Goal: Task Accomplishment & Management: Manage account settings

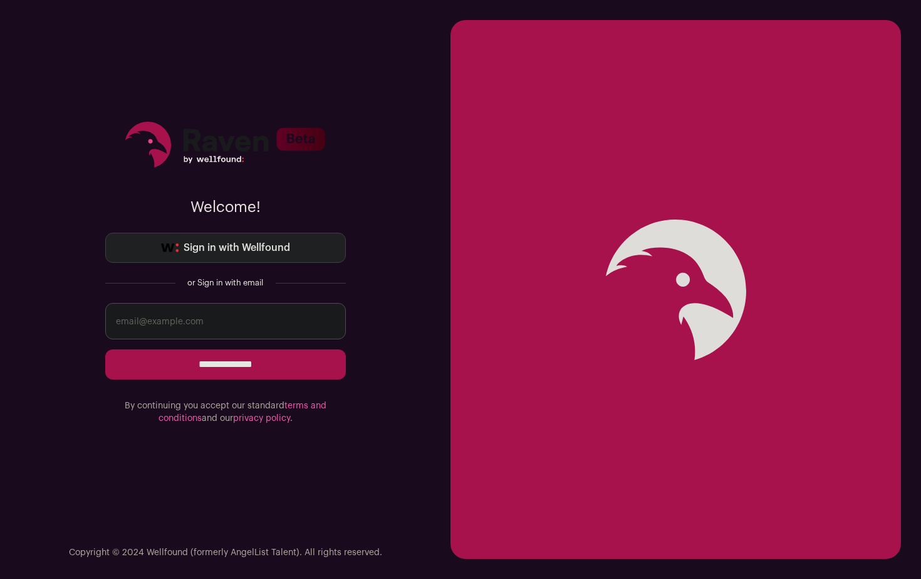
click at [255, 237] on link "Sign in with Wellfound" at bounding box center [225, 248] width 241 height 30
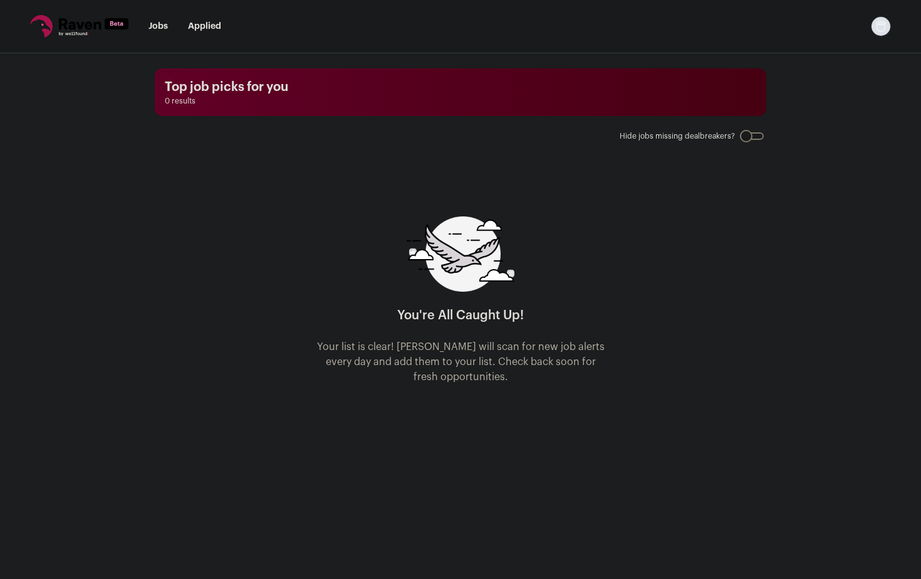
click at [755, 139] on div at bounding box center [752, 136] width 24 height 8
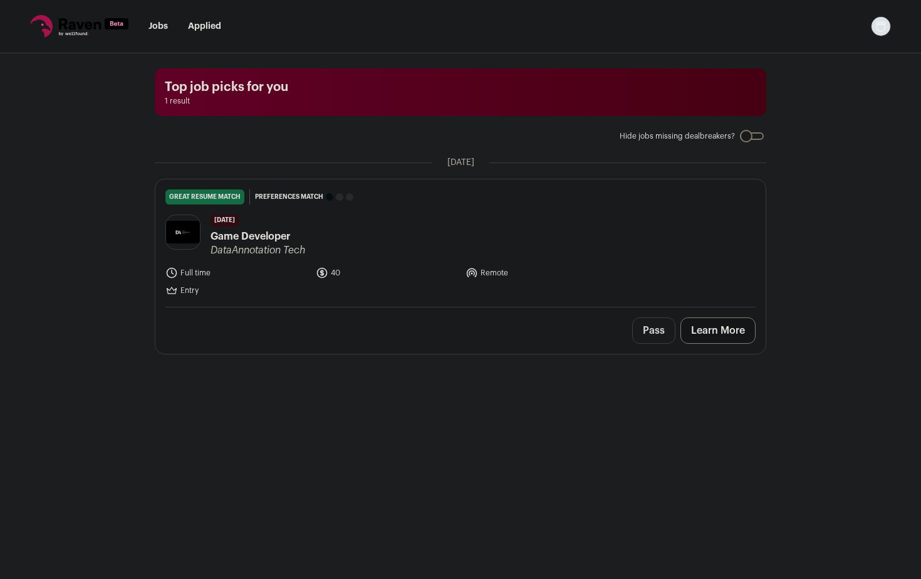
click at [277, 236] on span "Game Developer" at bounding box center [258, 236] width 95 height 15
click at [884, 29] on img "Open dropdown" at bounding box center [881, 26] width 20 height 20
click at [701, 328] on link "Learn More" at bounding box center [718, 330] width 75 height 26
click at [705, 327] on link "Learn More" at bounding box center [718, 330] width 75 height 26
click at [87, 19] on icon at bounding box center [79, 26] width 98 height 23
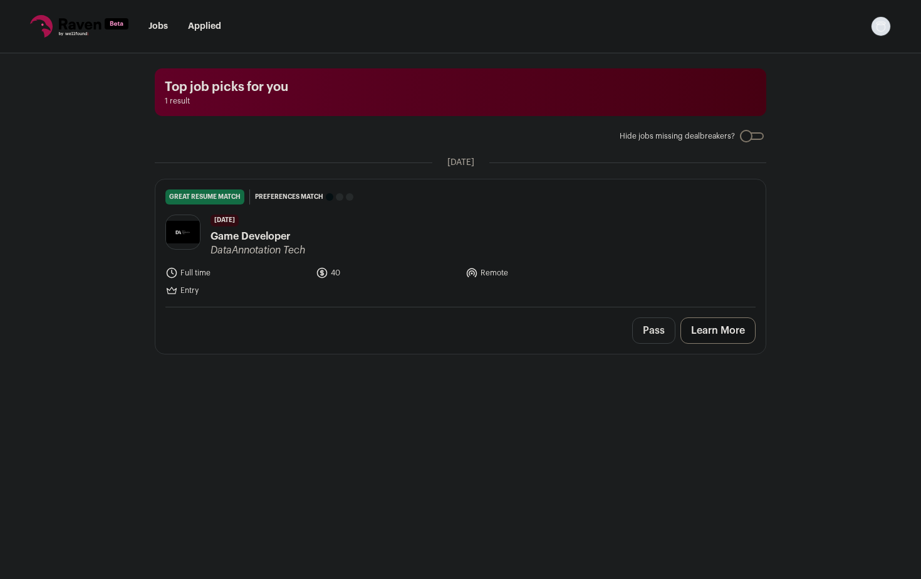
click at [87, 31] on icon at bounding box center [79, 26] width 98 height 23
click at [261, 229] on span "Game Developer" at bounding box center [258, 236] width 95 height 15
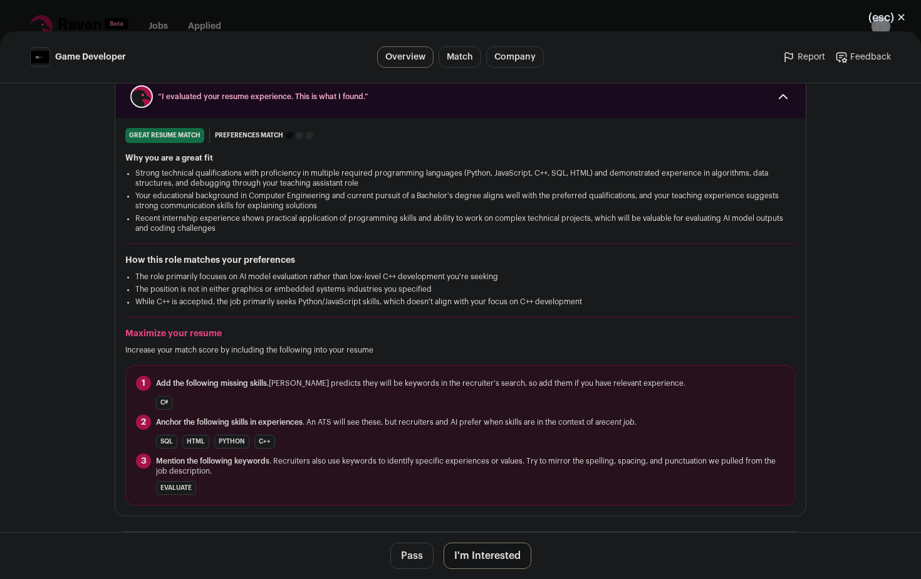
scroll to position [173, 0]
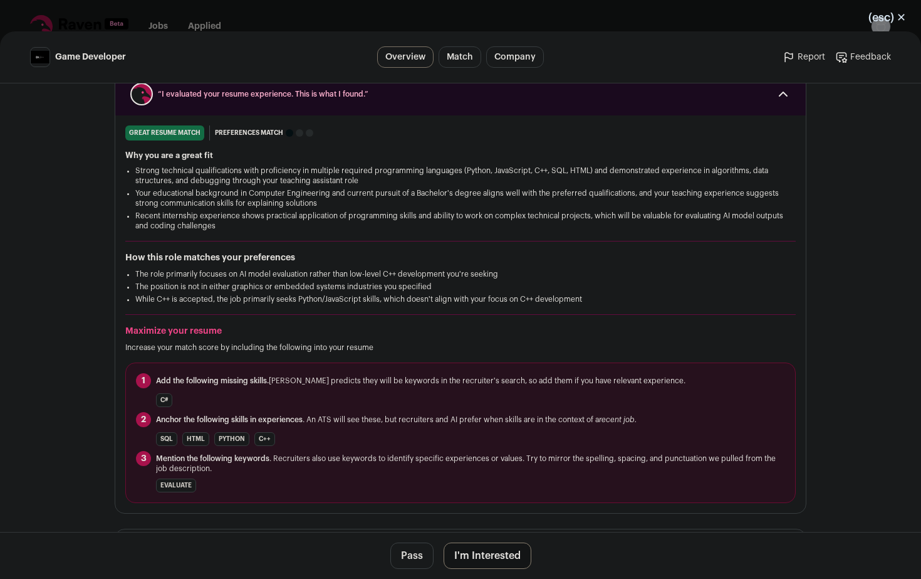
click at [468, 56] on link "Match" at bounding box center [460, 56] width 43 height 21
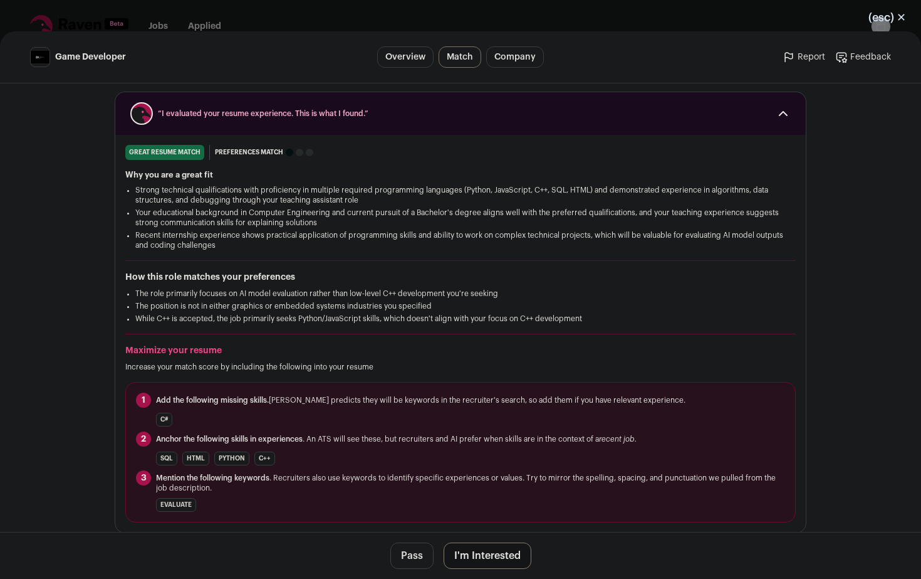
click at [523, 50] on link "Company" at bounding box center [515, 56] width 58 height 21
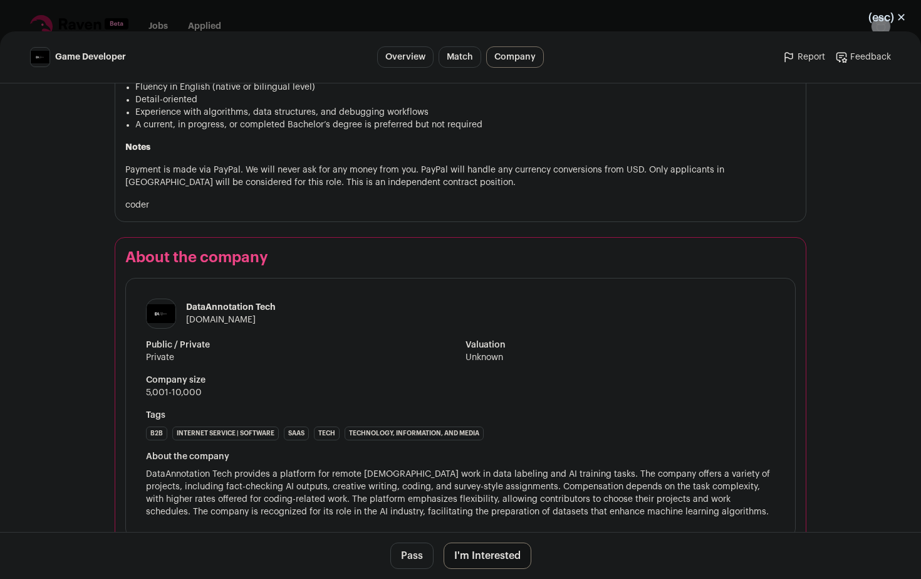
scroll to position [940, 0]
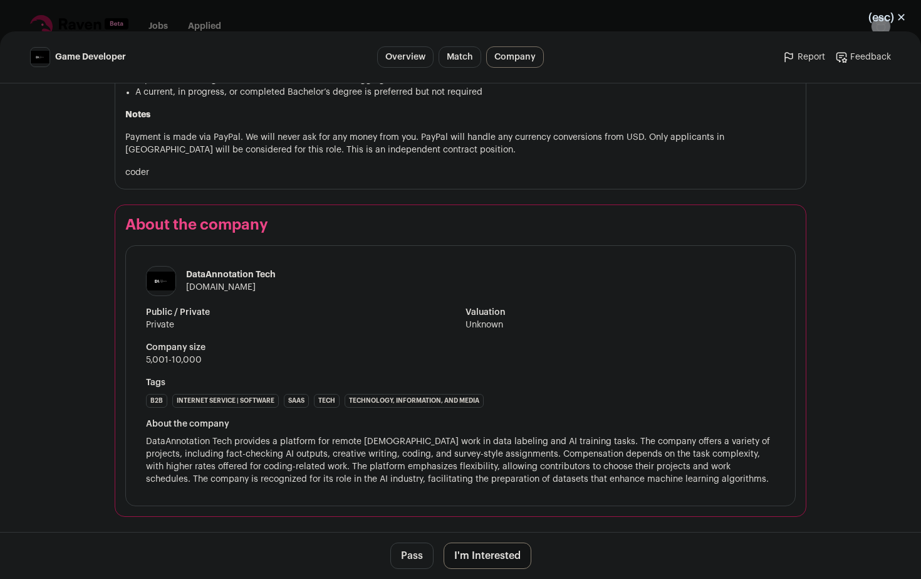
click at [465, 57] on link "Match" at bounding box center [460, 56] width 43 height 21
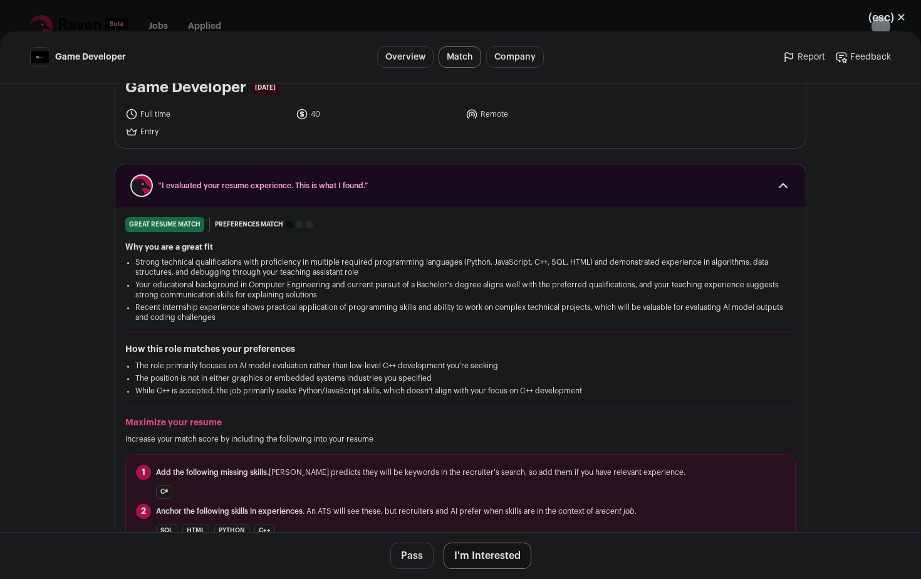
scroll to position [0, 0]
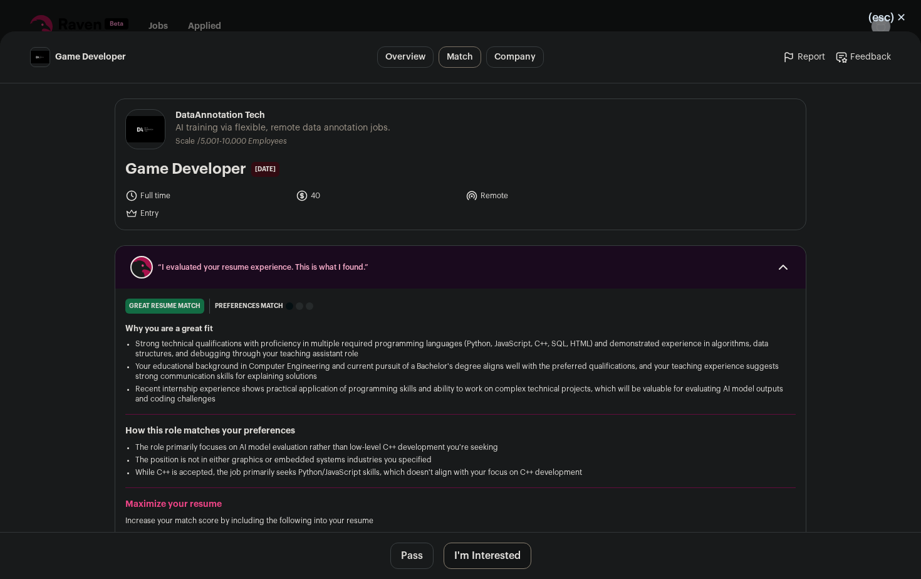
click at [903, 19] on button "(esc) ✕" at bounding box center [888, 18] width 68 height 28
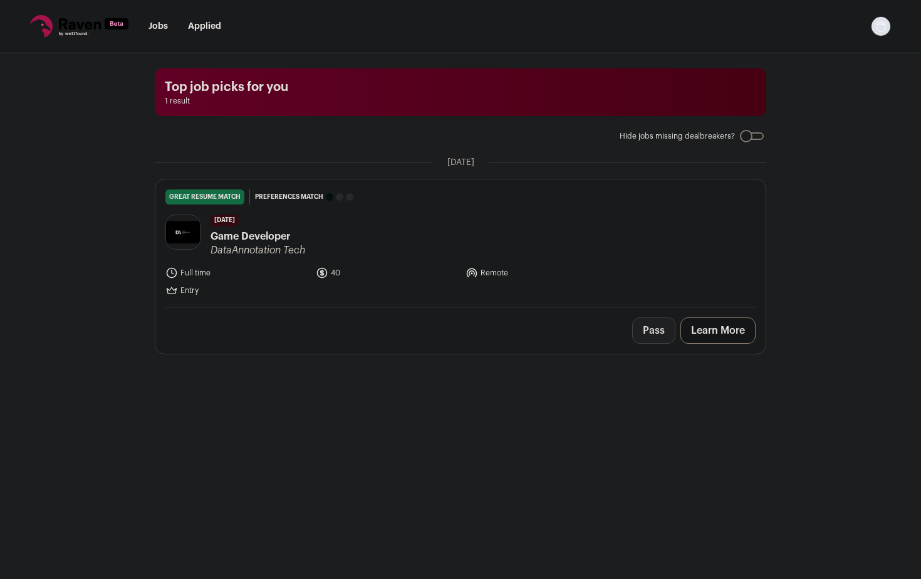
click at [639, 335] on button "Pass" at bounding box center [654, 330] width 43 height 26
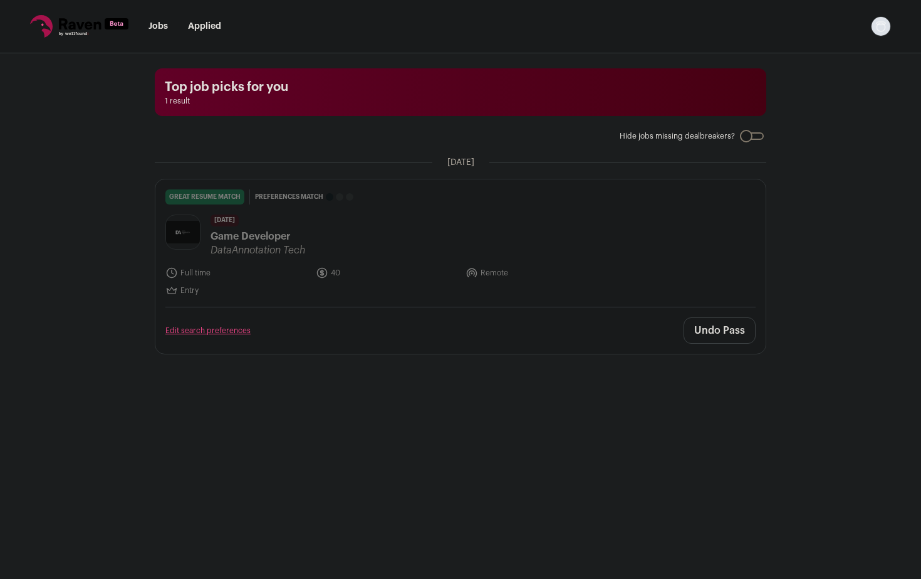
click at [877, 26] on img "Open dropdown" at bounding box center [881, 26] width 20 height 20
click at [839, 55] on link "Settings" at bounding box center [821, 58] width 139 height 30
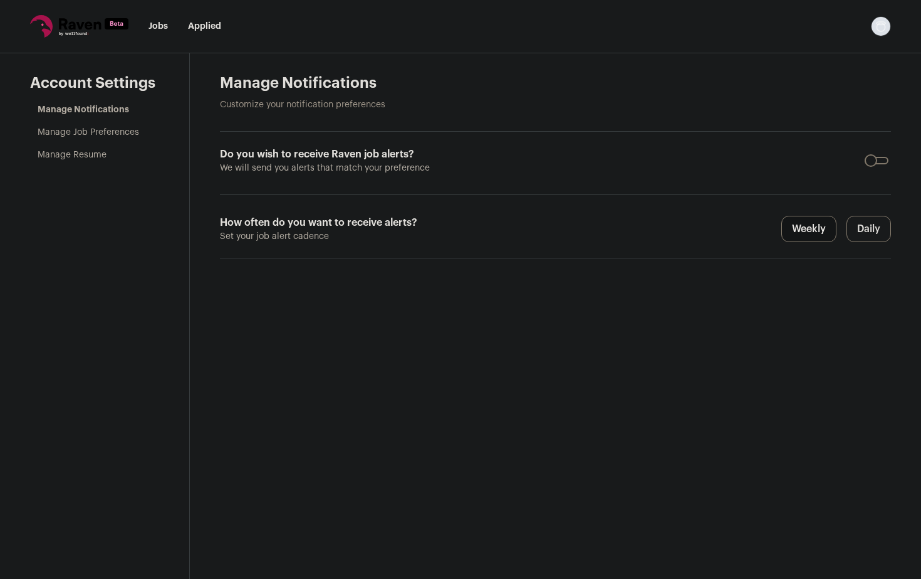
click at [80, 127] on li "Manage Job Preferences" at bounding box center [99, 132] width 122 height 13
click at [79, 160] on li "Manage Resume" at bounding box center [99, 155] width 122 height 13
click at [75, 155] on link "Manage Resume" at bounding box center [72, 154] width 69 height 9
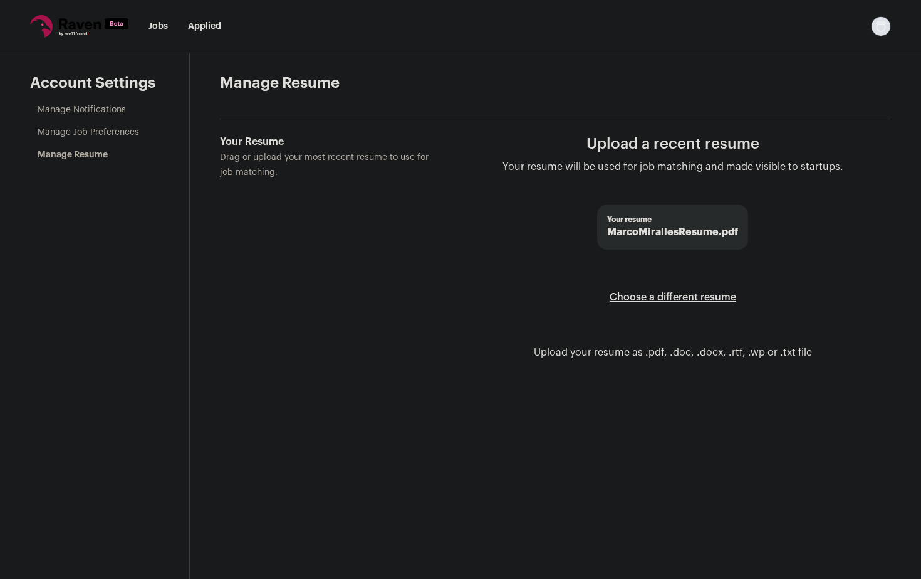
click at [663, 289] on label "Choose a different resume" at bounding box center [673, 297] width 127 height 35
click at [0, 0] on input "Your Resume Drag or upload your most recent resume to use for job matching." at bounding box center [0, 0] width 0 height 0
click at [87, 132] on link "Manage Job Preferences" at bounding box center [89, 132] width 102 height 9
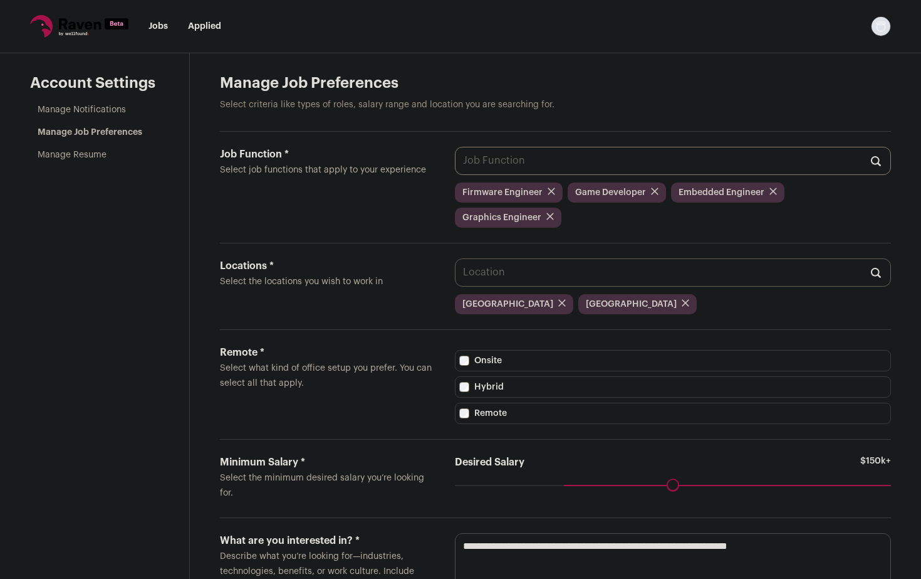
click at [543, 173] on input "Job Function * Select job functions that apply to your experience" at bounding box center [673, 161] width 436 height 28
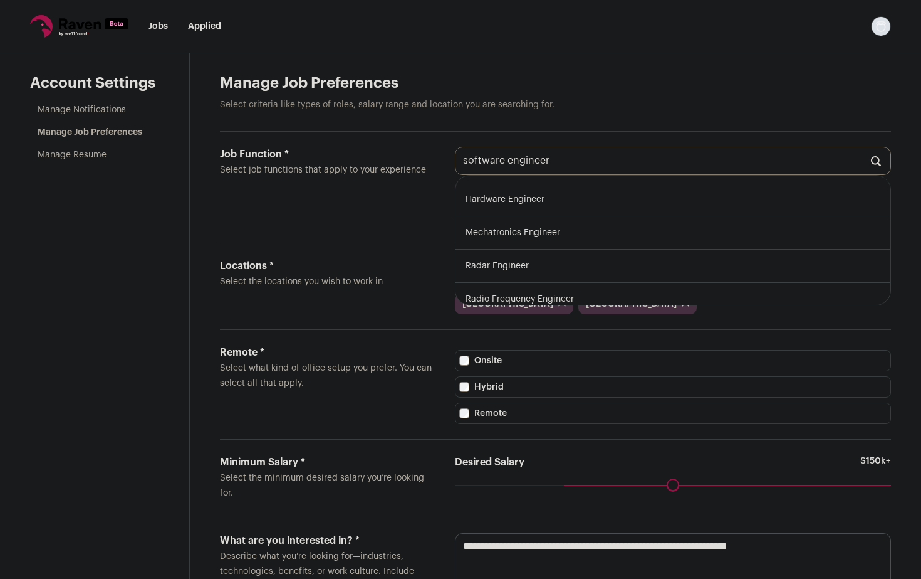
scroll to position [336, 0]
click at [483, 159] on input "software engineer" at bounding box center [673, 161] width 436 height 28
type input "application"
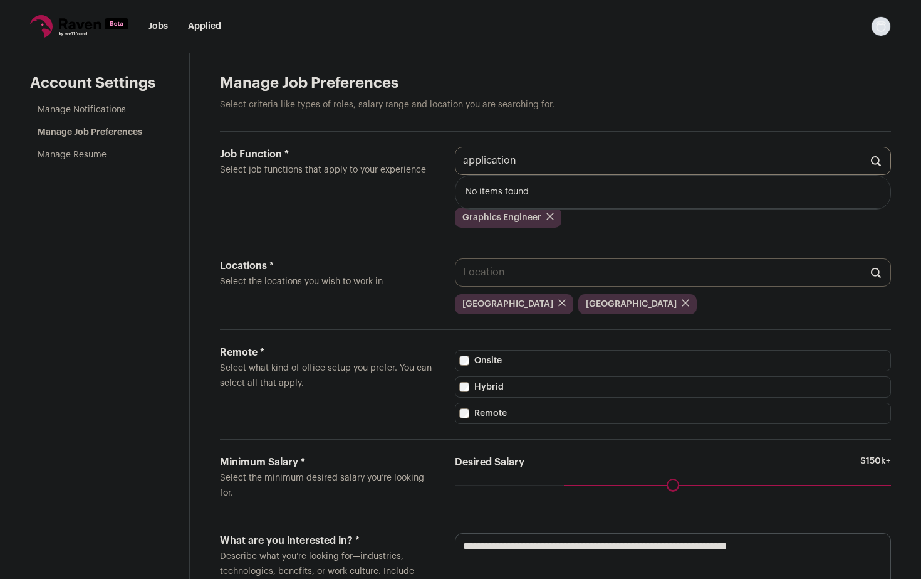
scroll to position [0, 0]
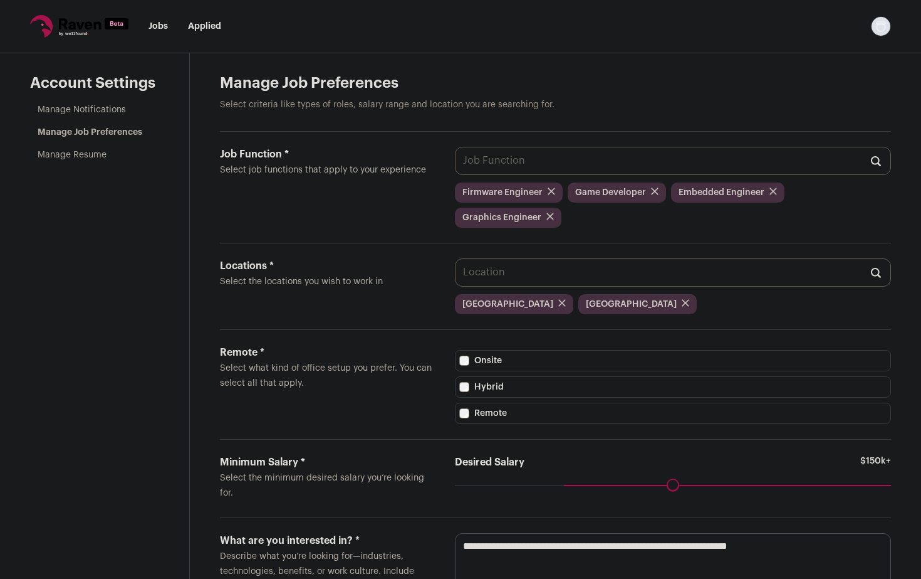
click at [404, 203] on div "Job Function * Select job functions that apply to your experience Firmware Engi…" at bounding box center [555, 188] width 671 height 112
click at [85, 110] on link "Manage Notifications" at bounding box center [82, 109] width 88 height 9
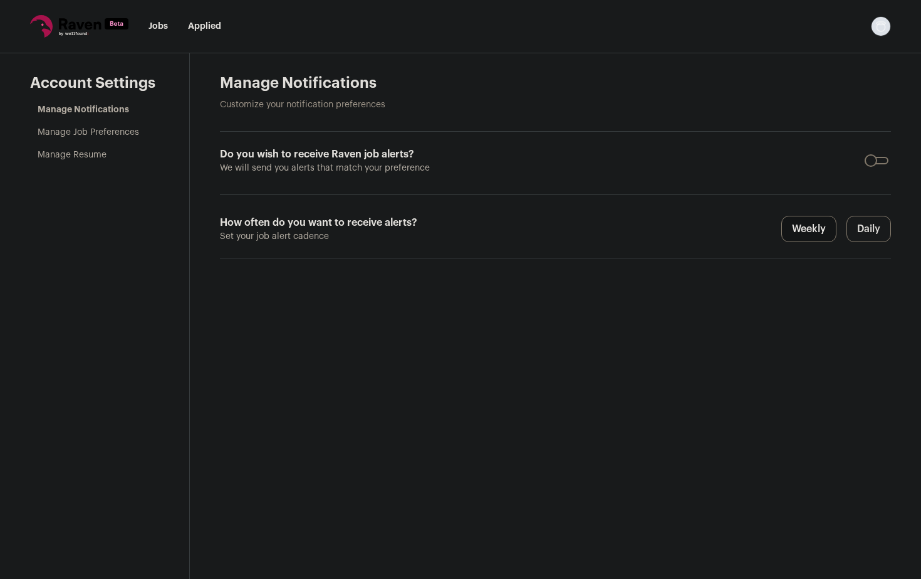
click at [86, 166] on aside "Account Settings Manage Notifications Manage Job Preferences Manage Resume" at bounding box center [95, 315] width 190 height 525
click at [83, 157] on link "Manage Resume" at bounding box center [72, 154] width 69 height 9
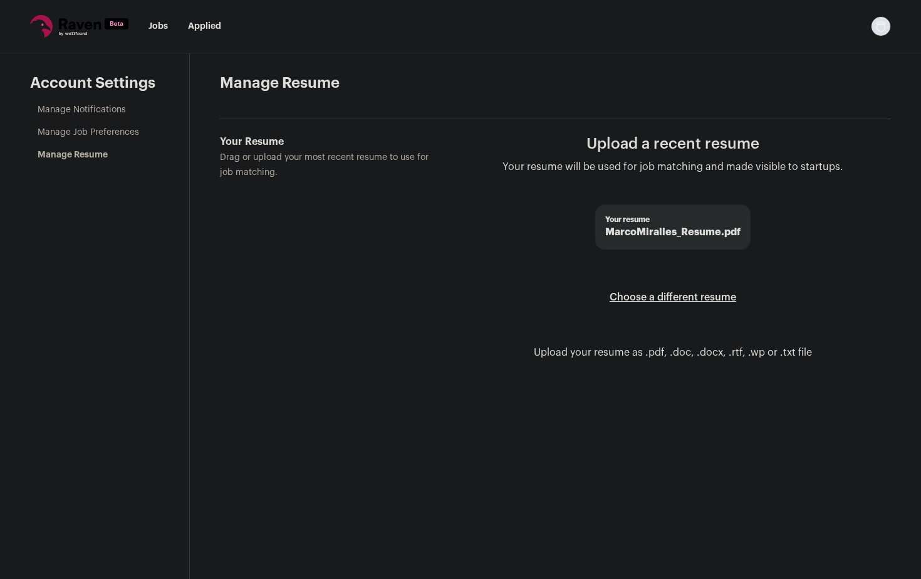
click at [76, 132] on link "Manage Job Preferences" at bounding box center [89, 132] width 102 height 9
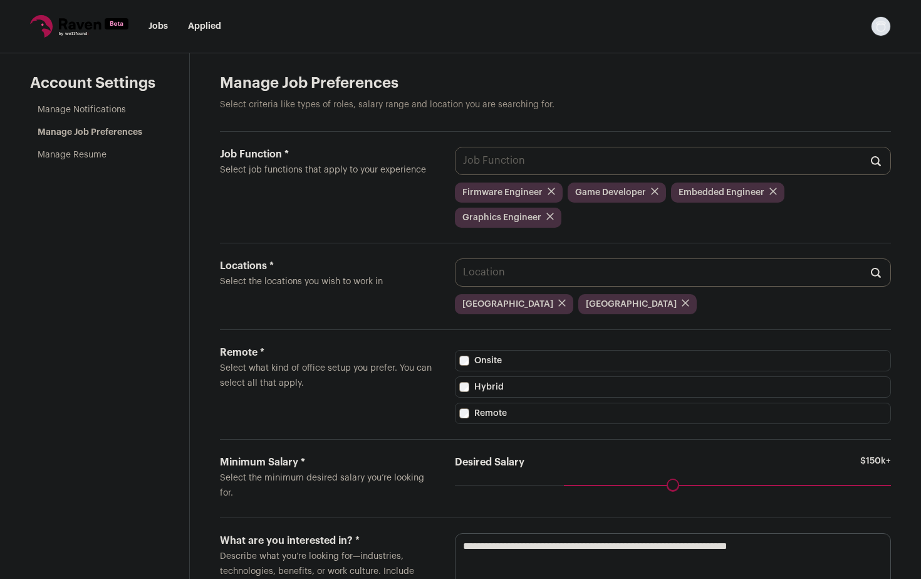
scroll to position [66, 0]
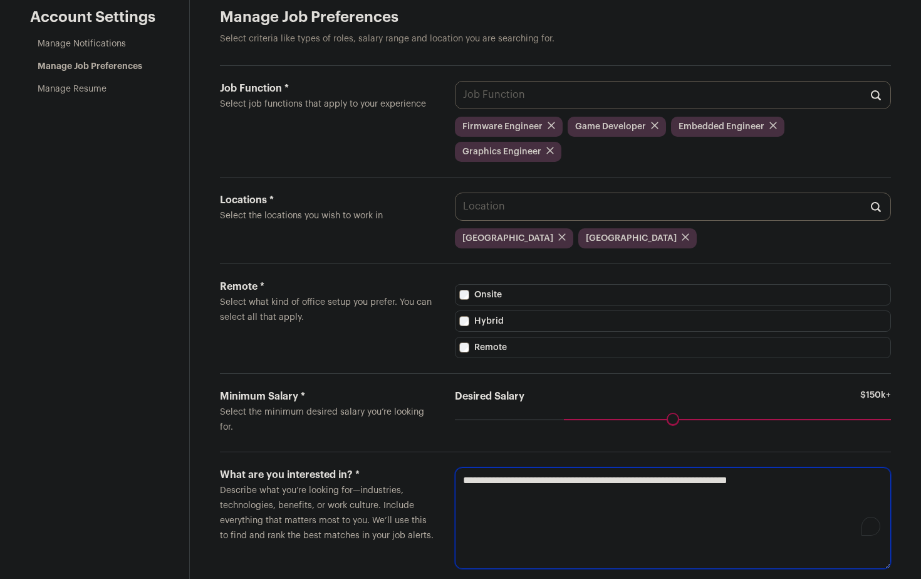
drag, startPoint x: 510, startPoint y: 458, endPoint x: 443, endPoint y: 455, distance: 67.7
click at [443, 455] on form "**********" at bounding box center [555, 518] width 671 height 132
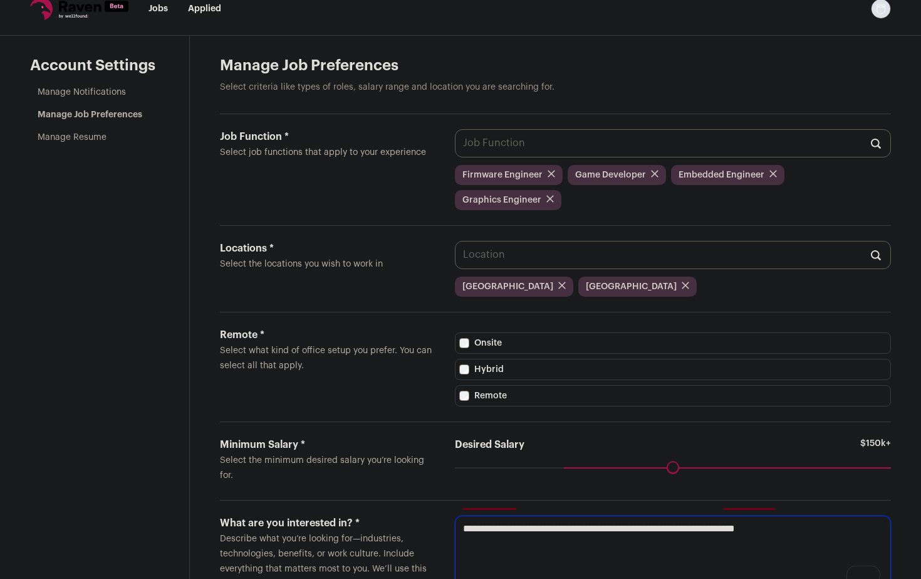
scroll to position [0, 0]
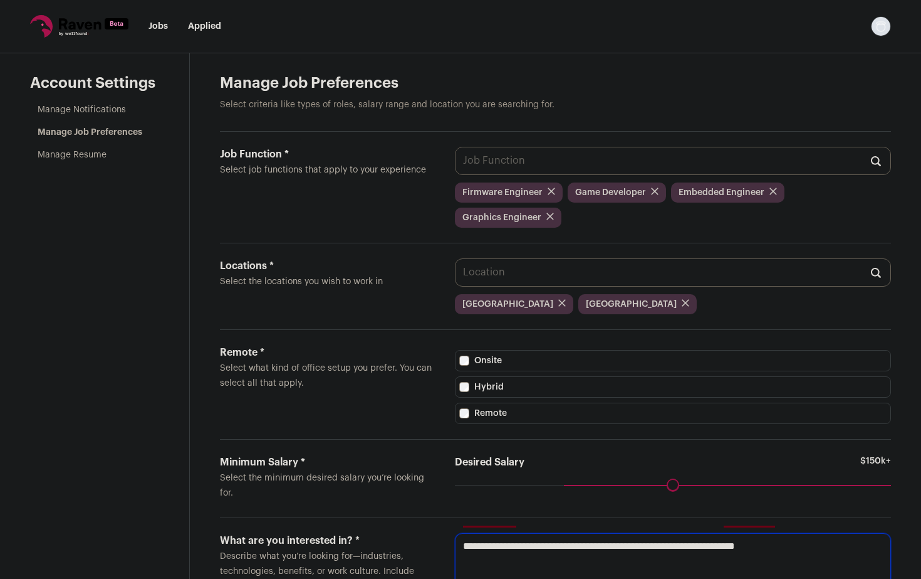
type textarea "**********"
click at [167, 23] on link "Jobs" at bounding box center [158, 26] width 19 height 9
